Goal: Information Seeking & Learning: Learn about a topic

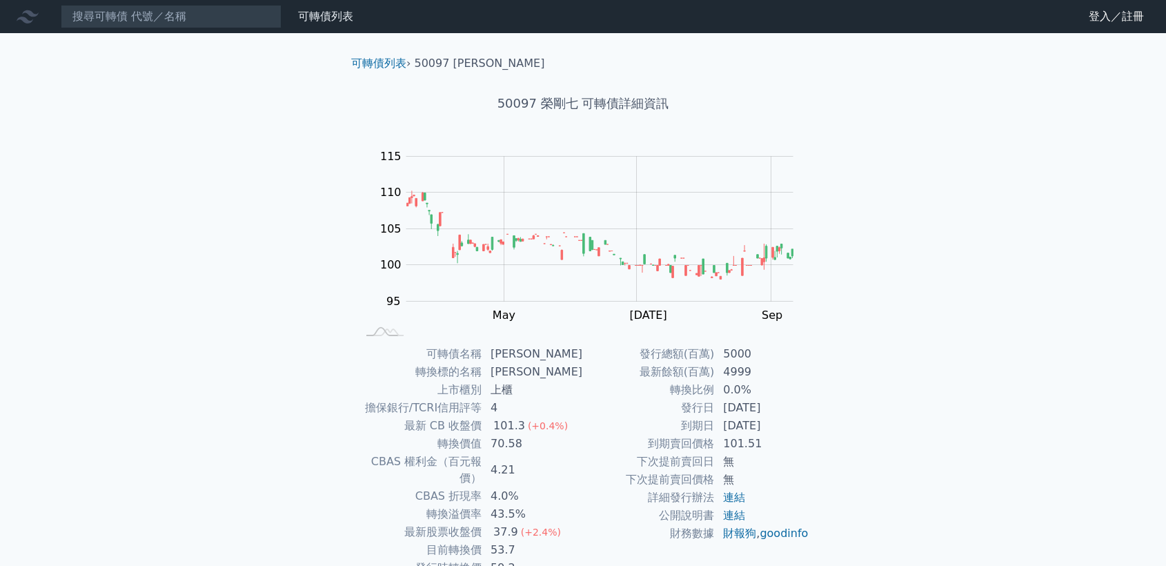
scroll to position [73, 0]
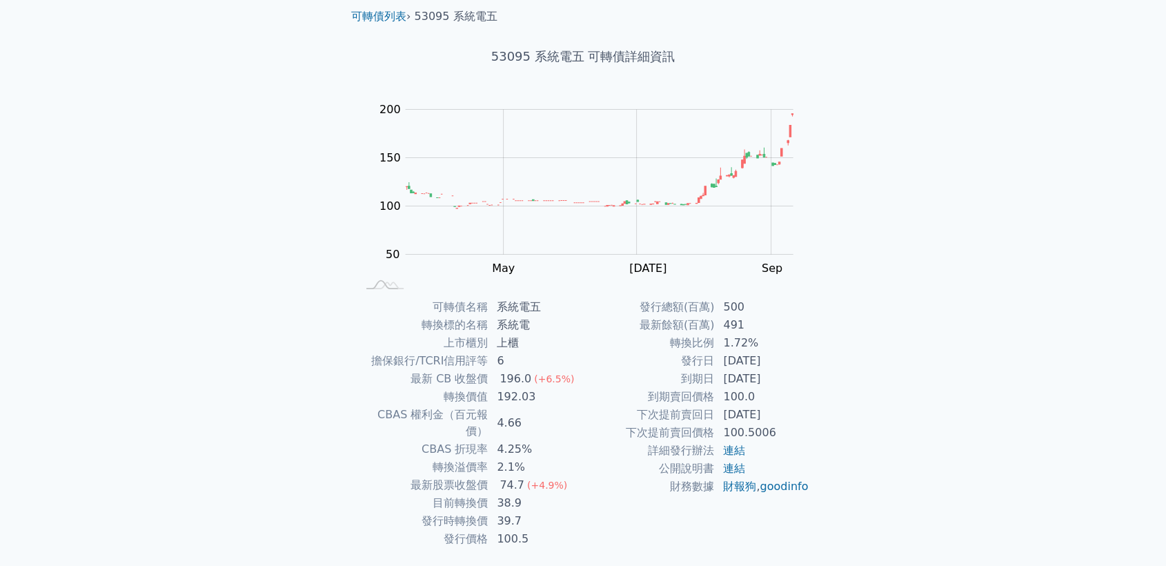
scroll to position [73, 0]
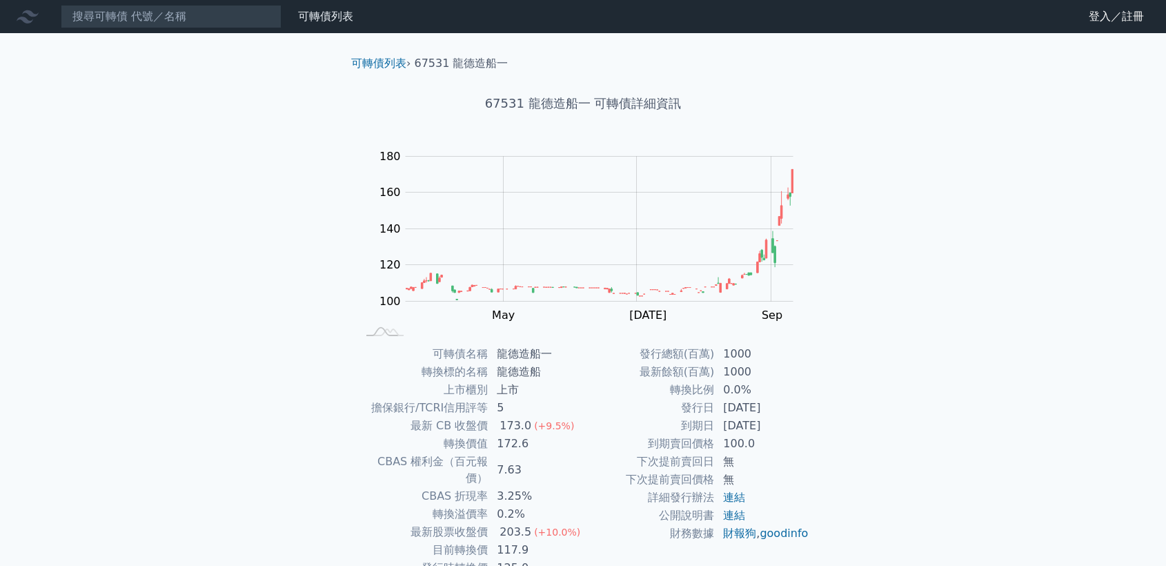
scroll to position [73, 0]
